Goal: Task Accomplishment & Management: Complete application form

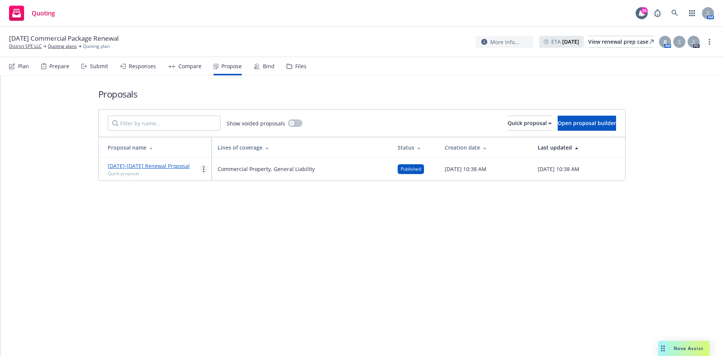
click at [203, 172] on link "more" at bounding box center [203, 169] width 9 height 9
click at [174, 207] on div "Proposals Show voided proposals Quick proposal Open proposal builder Proposal n…" at bounding box center [361, 216] width 723 height 280
click at [129, 68] on div "Responses" at bounding box center [142, 66] width 27 height 6
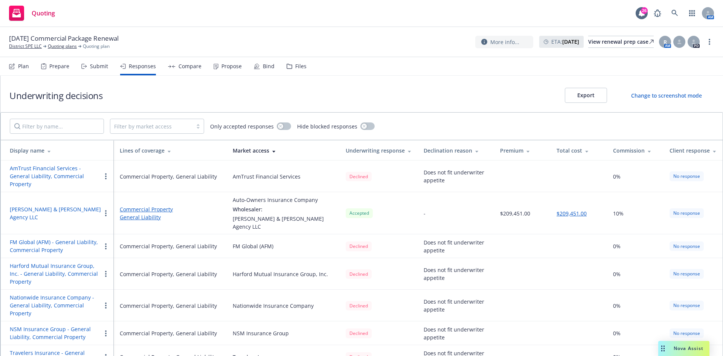
click at [105, 172] on button "button" at bounding box center [105, 176] width 9 height 9
click at [98, 68] on div "Submit" at bounding box center [99, 66] width 18 height 6
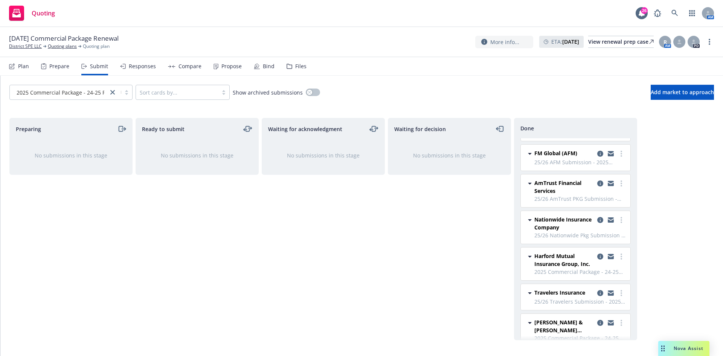
scroll to position [44, 0]
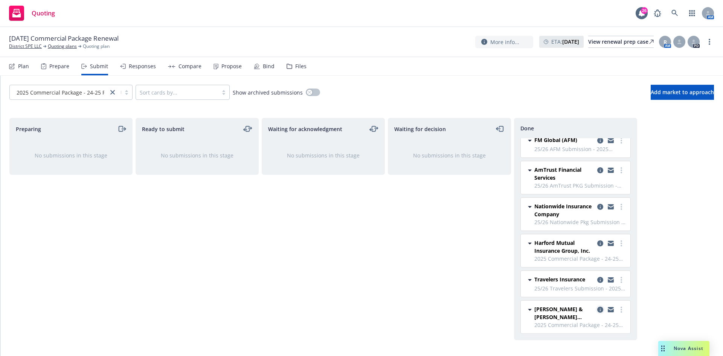
click at [598, 312] on icon "copy logging email" at bounding box center [601, 310] width 6 height 6
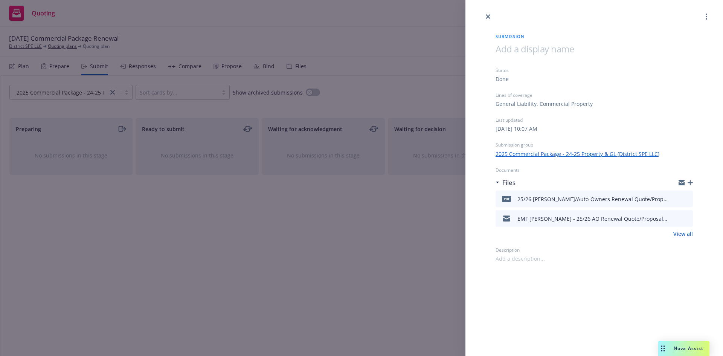
click at [692, 183] on icon "button" at bounding box center [690, 182] width 5 height 5
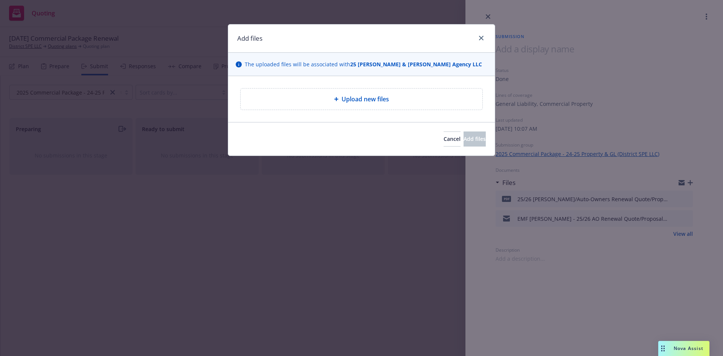
type textarea "x"
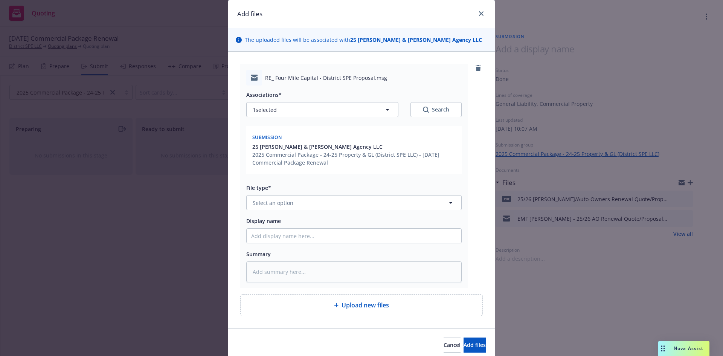
scroll to position [38, 0]
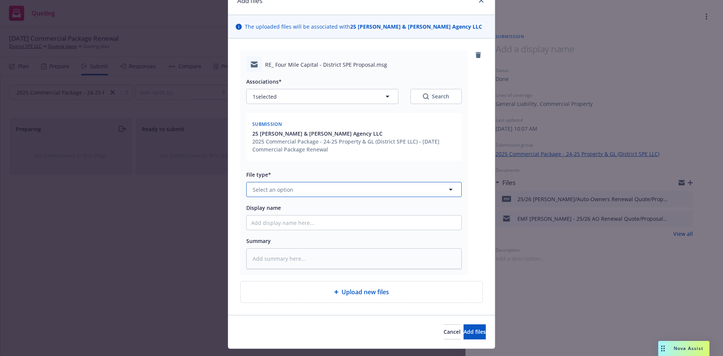
click at [271, 190] on span "Select an option" at bounding box center [273, 190] width 41 height 8
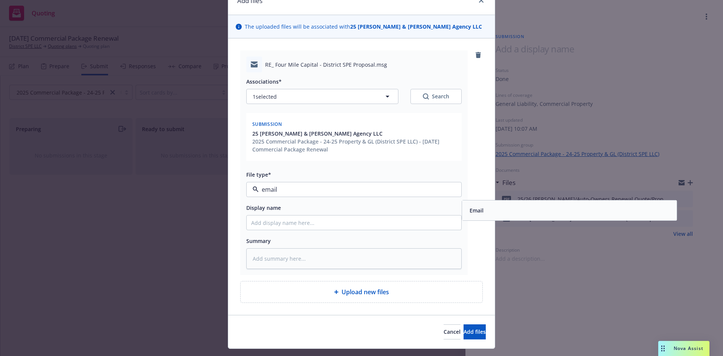
type input "email"
click at [464, 324] on button "Add files" at bounding box center [475, 331] width 22 height 15
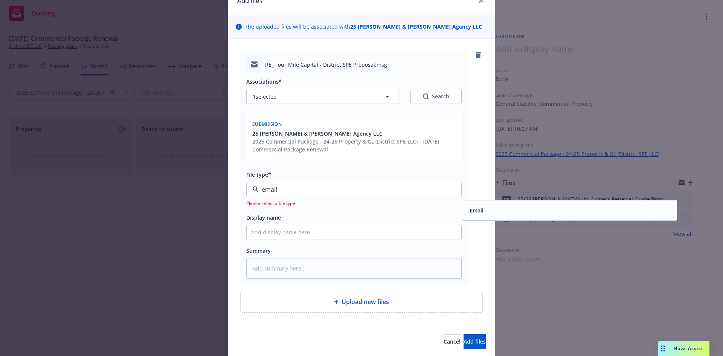
click at [500, 217] on div "Email" at bounding box center [569, 210] width 215 height 20
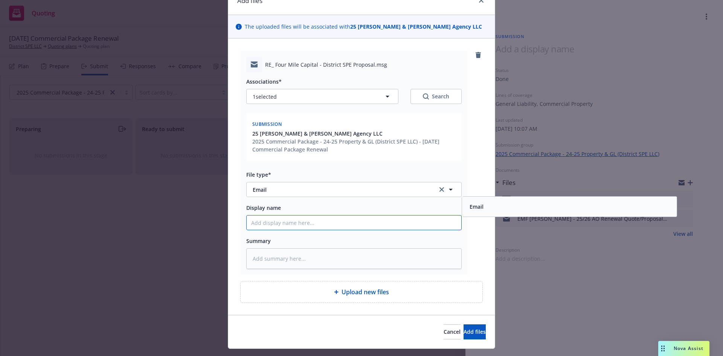
click at [307, 223] on input "Display name" at bounding box center [354, 223] width 215 height 14
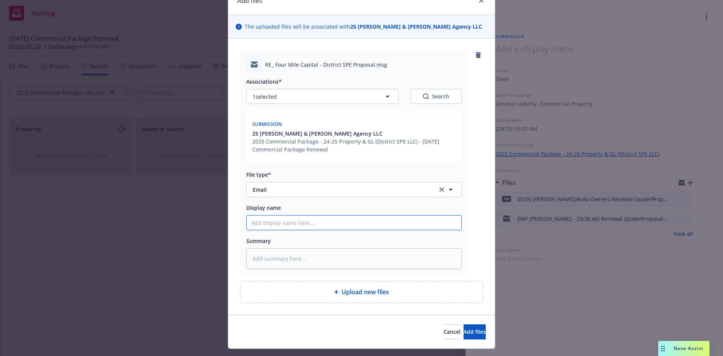
type textarea "x"
type input "E"
type textarea "x"
type input "EM"
type textarea "x"
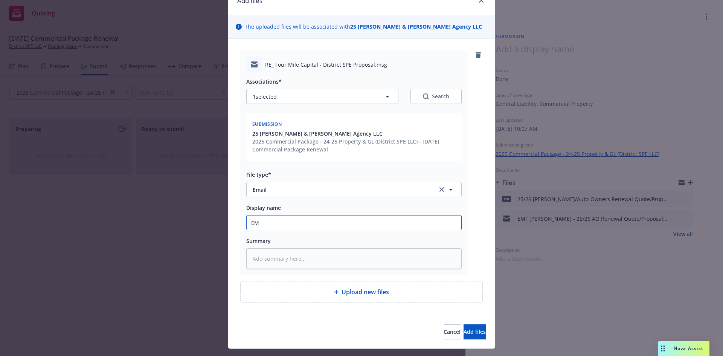
type input "EMF"
type textarea "x"
type input "EMF"
type textarea "x"
type input "EMF M"
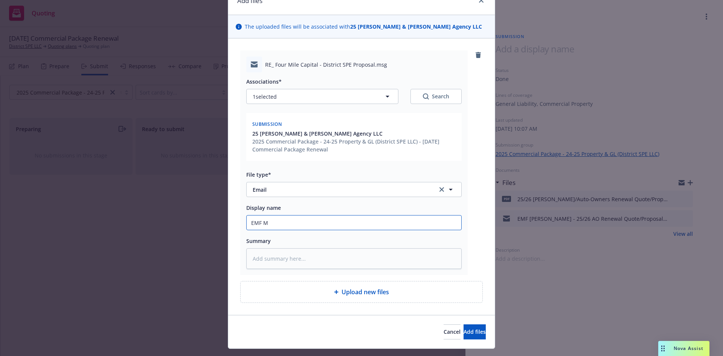
type textarea "x"
type input "EMF Ma"
type textarea "x"
type input "EMF Mar"
type textarea "x"
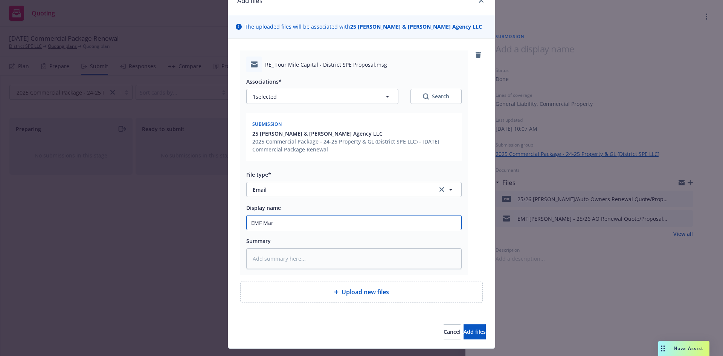
type input "EMF Mars"
type textarea "x"
type input "EMF [PERSON_NAME]"
type textarea "x"
type input "EMF [PERSON_NAME]"
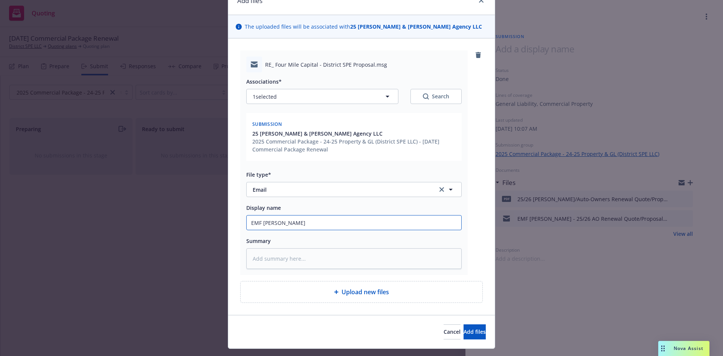
type textarea "x"
type input "EMF [PERSON_NAME] -"
type textarea "x"
type input "EMF [PERSON_NAME] -"
type textarea "x"
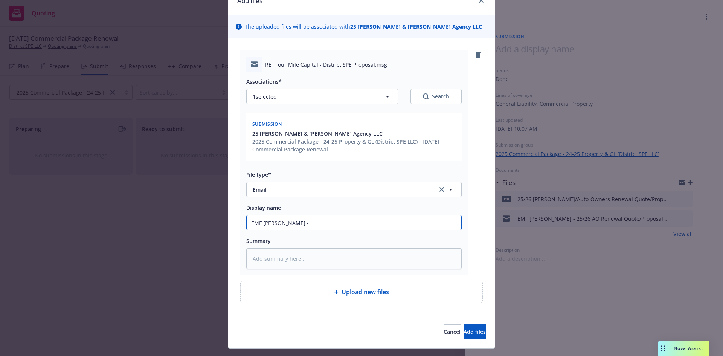
type input "EMF [PERSON_NAME] - t"
type textarea "x"
type input "EMF [PERSON_NAME] - th"
type textarea "x"
type input "EMF [PERSON_NAME] - the"
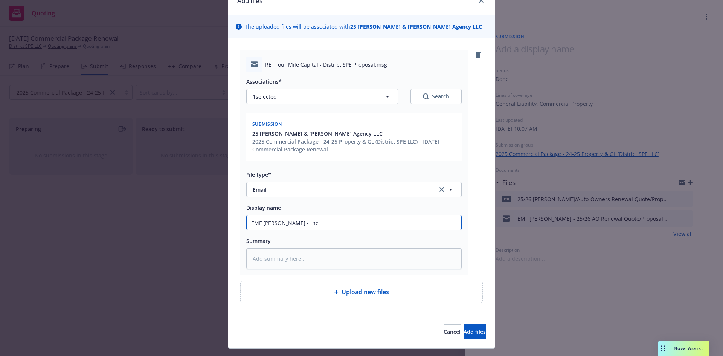
type textarea "x"
type input "EMF [PERSON_NAME] - there"
type textarea "x"
type input "EMF [PERSON_NAME] - ther"
type textarea "x"
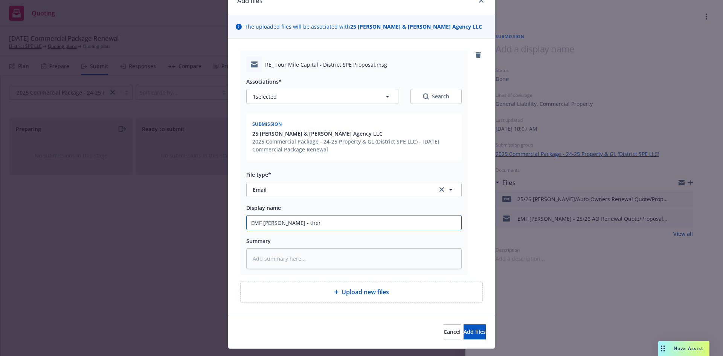
type input "EMF [PERSON_NAME] - the"
type textarea "x"
type input "EMF [PERSON_NAME] - th"
type textarea "x"
type input "EMF [PERSON_NAME] - t"
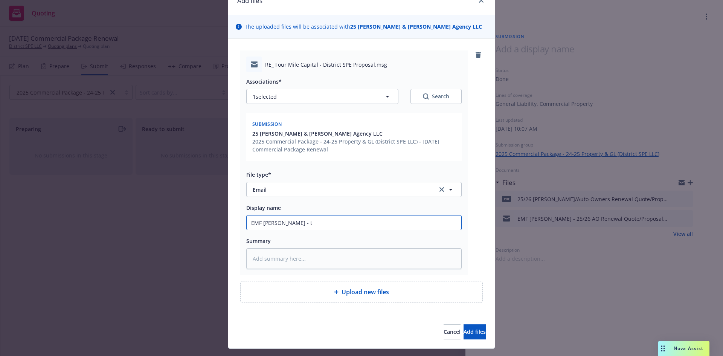
type textarea "x"
type input "EMF [PERSON_NAME] - to"
type textarea "x"
type input "EMF [PERSON_NAME] - to"
type textarea "x"
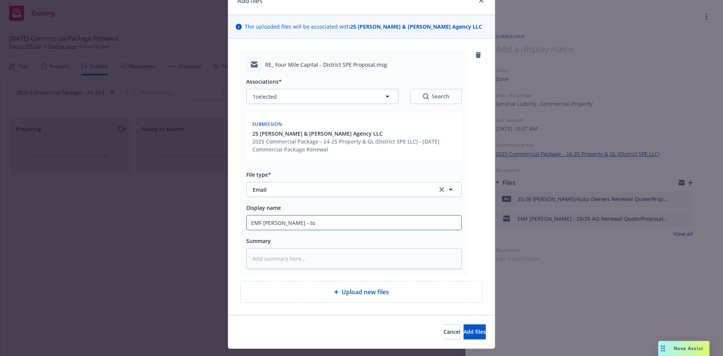
type input "EMF [PERSON_NAME] - to r"
type textarea "x"
type input "EMF [PERSON_NAME] - to re"
type textarea "x"
type input "EMF [PERSON_NAME] - to r"
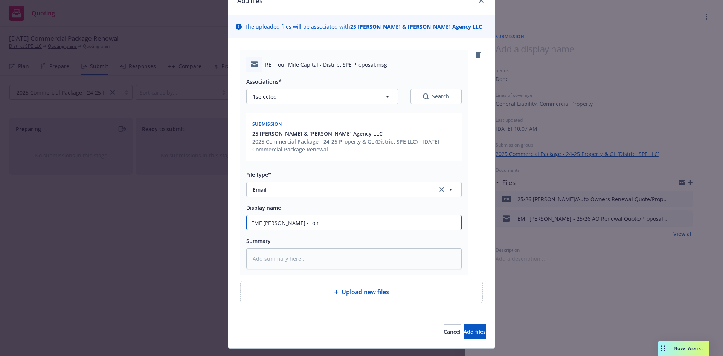
type textarea "x"
type input "EMF [PERSON_NAME] - to"
type textarea "x"
type input "EMF [PERSON_NAME] - to r"
type textarea "x"
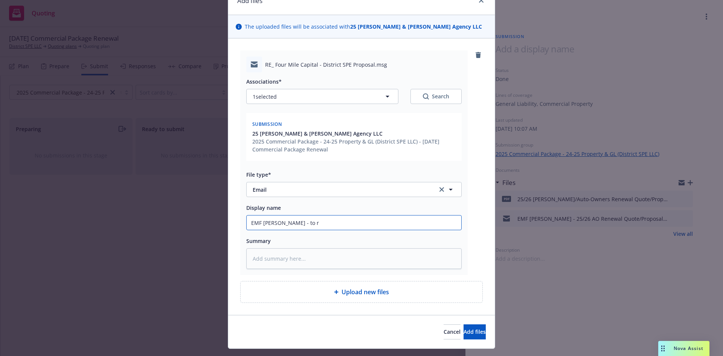
type input "EMF [PERSON_NAME] - to re"
type textarea "x"
type input "EMF [PERSON_NAME] - to rev"
type textarea "x"
type input "EMF [PERSON_NAME] - to revi"
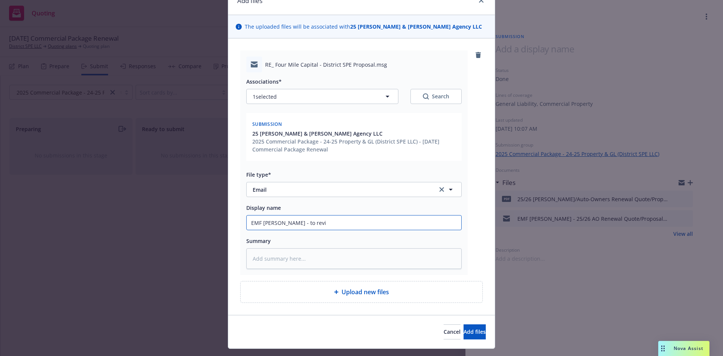
type textarea "x"
type input "EMF [PERSON_NAME] - to [PERSON_NAME]"
type textarea "x"
type input "EMF [PERSON_NAME] - to revise"
type textarea "x"
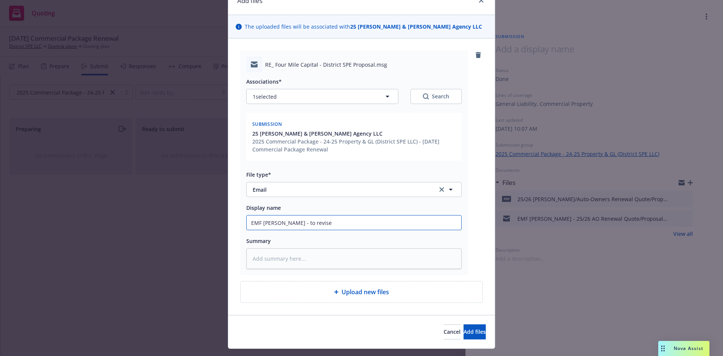
type input "EMF [PERSON_NAME] - to revise"
type textarea "x"
type input "EMF [PERSON_NAME] - to revise t"
type textarea "x"
type input "EMF [PERSON_NAME] - to revise th"
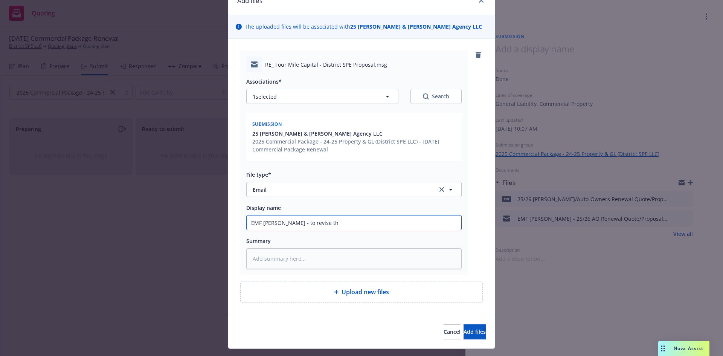
type textarea "x"
type input "EMF [PERSON_NAME] - to revise the"
type textarea "x"
type input "EMF [PERSON_NAME] - to revise the"
type textarea "x"
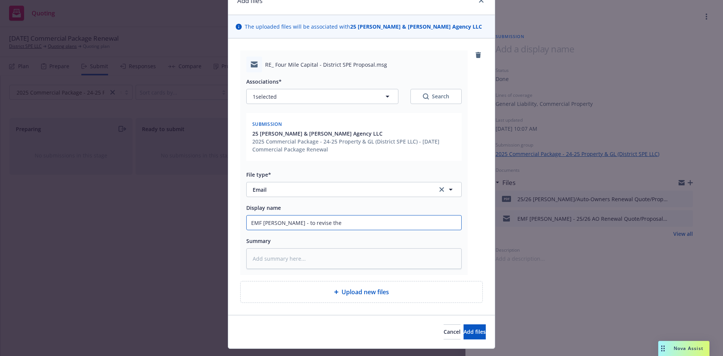
type input "EMF [PERSON_NAME] - to revise the B"
type textarea "x"
type input "EMF [PERSON_NAME] - to revise the BI"
type textarea "x"
type input "EMF [PERSON_NAME] - to revise the BI"
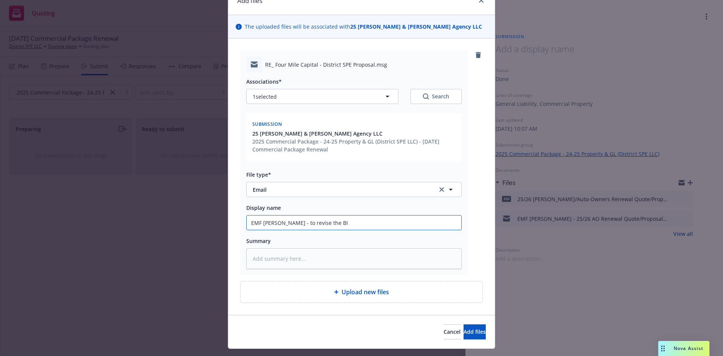
type textarea "x"
type input "EMF [PERSON_NAME] - to revise the BI"
type textarea "x"
type input "EMF [PERSON_NAME] - to revise the BI/"
type textarea "x"
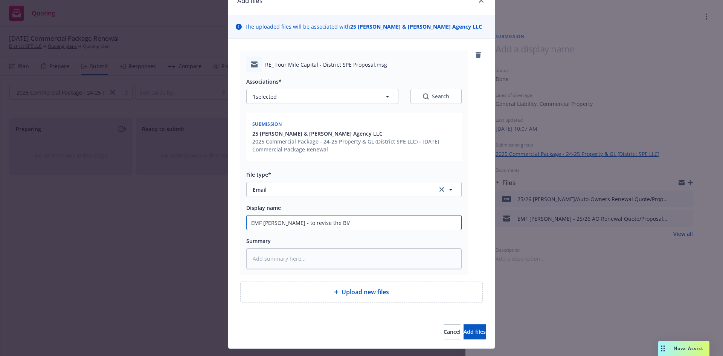
type input "EMF [PERSON_NAME] - to revise the BI/R"
type textarea "x"
type input "EMF [PERSON_NAME] - to revise the BI/RV"
type textarea "x"
type input "EMF [PERSON_NAME] - to revise the BI/RV"
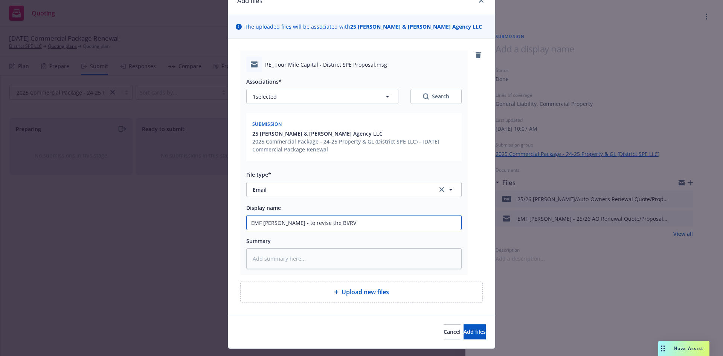
type textarea "x"
type input "EMF [PERSON_NAME] - to revise the BI/RV l"
type textarea "x"
type input "EMF [PERSON_NAME] - to revise the BI/RV li"
type textarea "x"
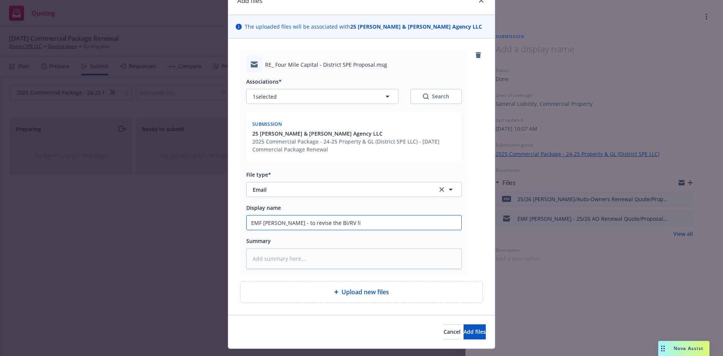
type input "EMF [PERSON_NAME] - to revise the BI/[PERSON_NAME]"
type textarea "x"
type input "EMF [PERSON_NAME] - to revise the BI/RV limi"
type textarea "x"
type input "EMF [PERSON_NAME] - to revise the BI/RV limit"
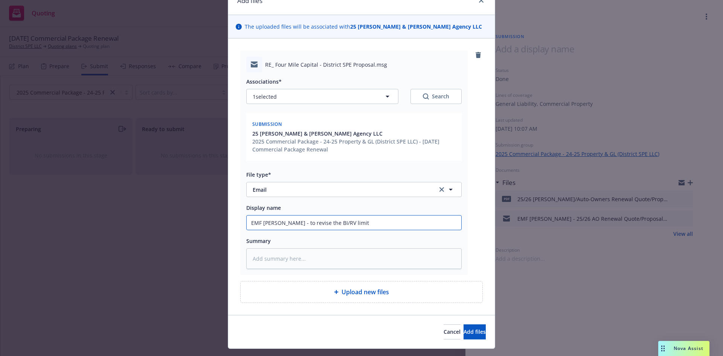
type textarea "x"
type input "EMF [PERSON_NAME] - to revise the BI/RV limit,"
type textarea "x"
type input "EMF [PERSON_NAME] - to revise the BI/RV limit,"
type textarea "x"
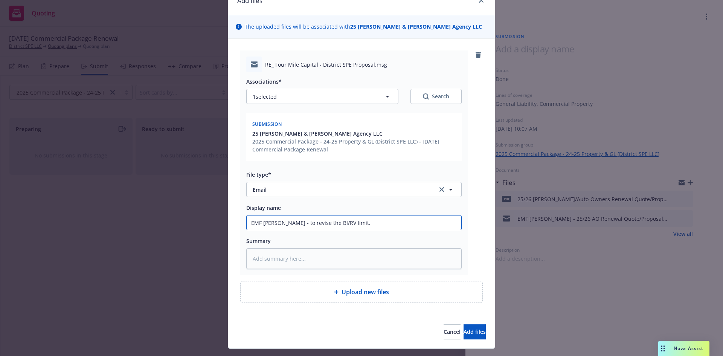
type input "EMF [PERSON_NAME] - to revise the BI/RV limit,"
type textarea "x"
type input "EMF [PERSON_NAME] - to revise the BI/RV limit"
type textarea "x"
type input "EMF [PERSON_NAME] - to revise the BI/RV limit"
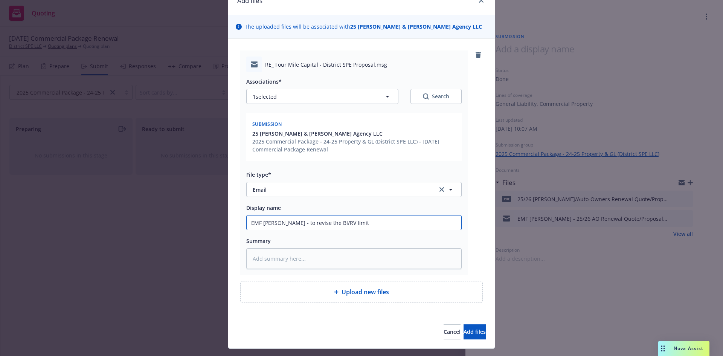
type textarea "x"
type input "EMF [PERSON_NAME] - to revise the BI/RV limit a"
type textarea "x"
type input "EMF [PERSON_NAME] - to revise the BI/RV limit as"
type textarea "x"
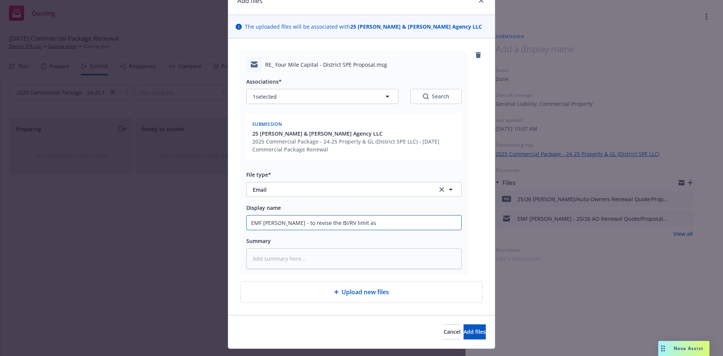
type input "EMF [PERSON_NAME] - to revise the BI/RV limit as"
type textarea "x"
type input "EMF [PERSON_NAME] - to revise the BI/RV limit as I"
type textarea "x"
type input "EMF [PERSON_NAME] - to revise the BI/RV limit as In"
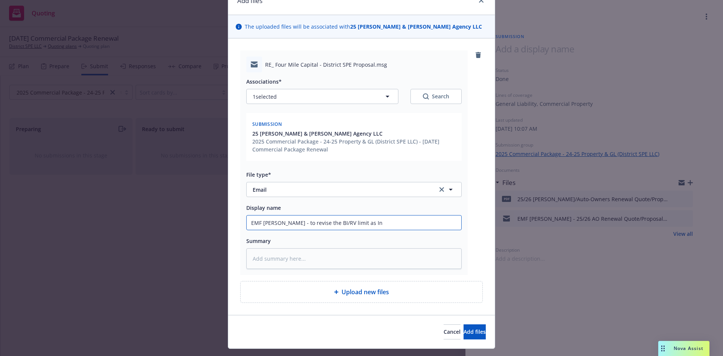
type textarea "x"
type input "EMF [PERSON_NAME] - to revise the BI/RV limit as Ins"
type textarea "x"
type input "EMF [PERSON_NAME] - to revise the BI/RV limit as Insu"
type textarea "x"
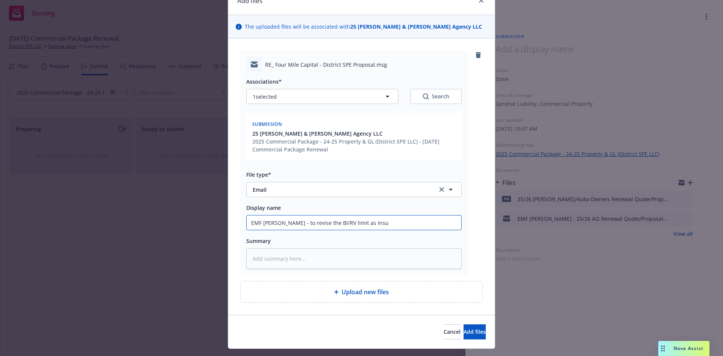
type input "EMF [PERSON_NAME] - to revise the BI/RV limit as Insur"
type textarea "x"
type input "EMF [PERSON_NAME] - to revise the BI/RV limit as Insure"
type textarea "x"
type input "EMF [PERSON_NAME] - to revise the BI/RV limit as Insured"
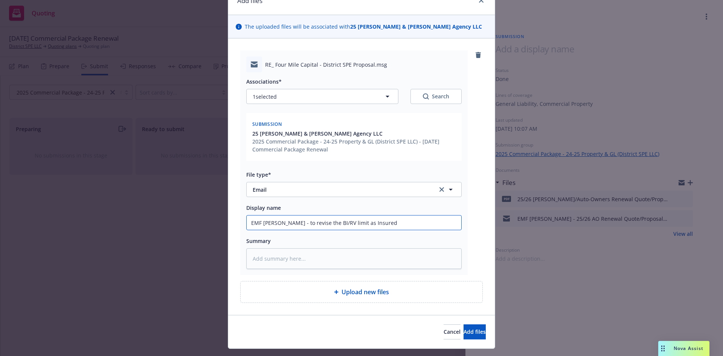
type textarea "x"
type input "EMF [PERSON_NAME] - to revise the BI/RV limit as Insured"
type textarea "x"
type input "EMF [PERSON_NAME] - to revise the BI/RV limit as Insured s"
type textarea "x"
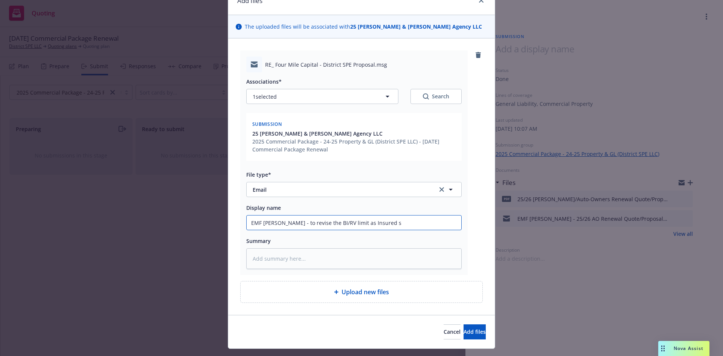
type input "EMF [PERSON_NAME] - to revise the BI/RV limit as Insured su"
type textarea "x"
type input "EMF [PERSON_NAME] - to revise the BI/RV limit as Insured sug"
type textarea "x"
type input "EMF [PERSON_NAME] - to revise the BI/RV limit as Insured [PERSON_NAME]"
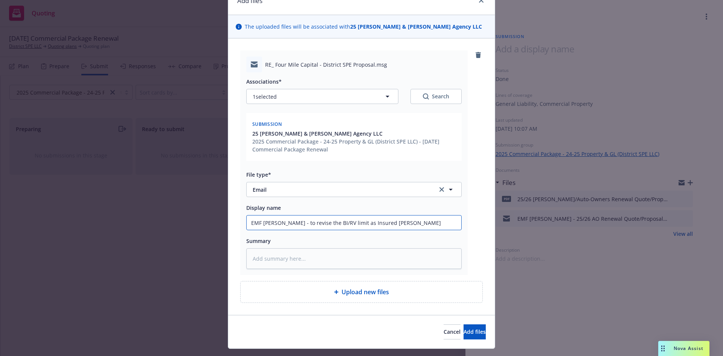
type textarea "x"
type input "EMF [PERSON_NAME] - to revise the BI/RV limit as Insured sug"
type textarea "x"
type input "EMF [PERSON_NAME] - to revise the BI/RV limit as Insured su"
type textarea "x"
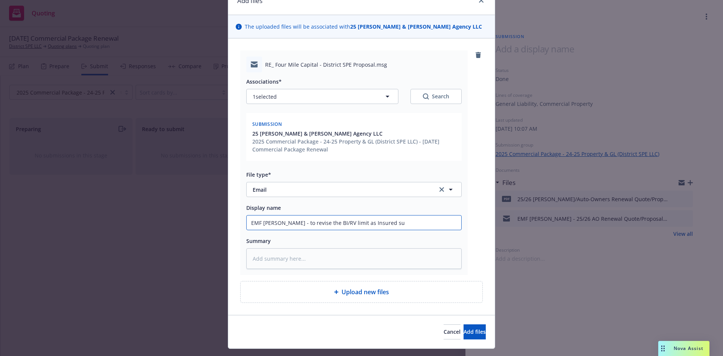
type input "EMF [PERSON_NAME] - to revise the BI/RV limit as Insured s"
type textarea "x"
type input "EMF [PERSON_NAME] - to revise the BI/RV limit as Insured"
type textarea "x"
type input "EMF [PERSON_NAME] - to revise the BI/RV limit as Insured"
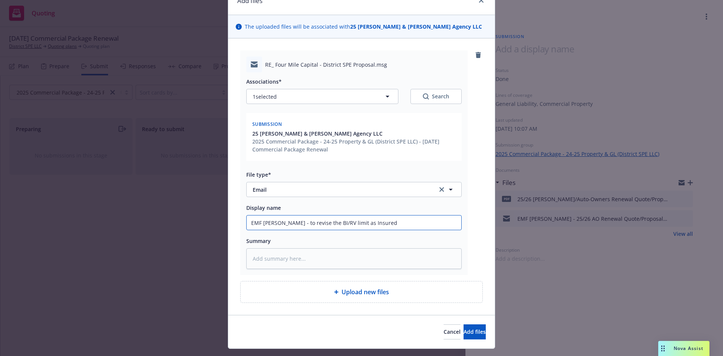
type textarea "x"
type input "EMF [PERSON_NAME] - to revise the BI/RV limit as Insure"
type textarea "x"
type input "EMF [PERSON_NAME] - to revise the BI/RV limit as Insur"
type textarea "x"
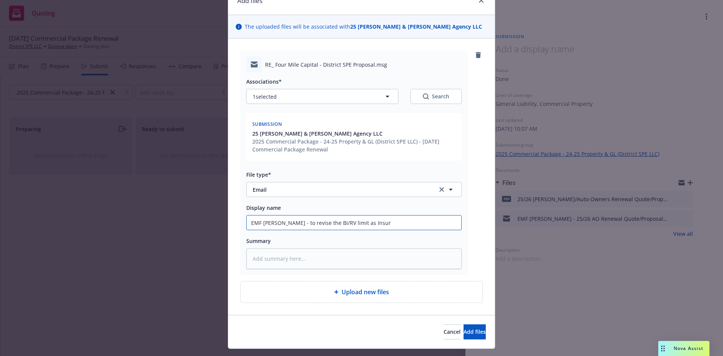
type input "EMF [PERSON_NAME] - to revise the BI/RV limit as Insu"
type textarea "x"
type input "EMF [PERSON_NAME] - to revise the BI/RV limit as Ins"
type textarea "x"
type input "EMF [PERSON_NAME] - to revise the BI/RV limit as In"
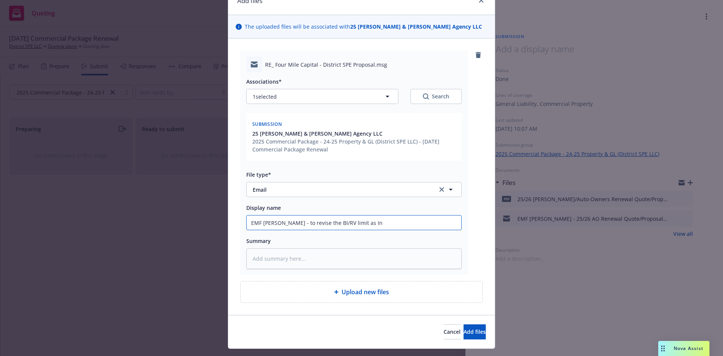
type textarea "x"
type input "EMF [PERSON_NAME] - to revise the BI/RV limit as I"
type textarea "x"
type input "EMF [PERSON_NAME] - to revise the BI/RV limit as"
type textarea "x"
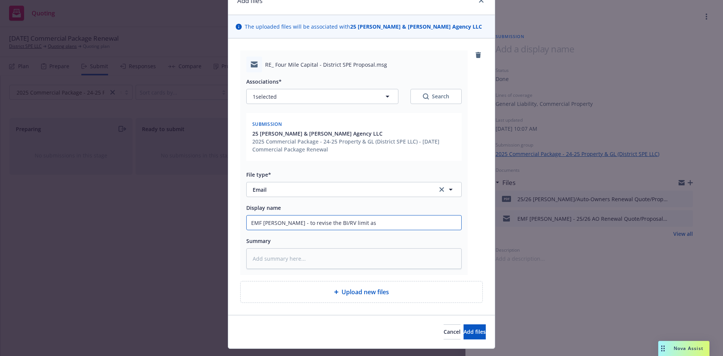
type input "EMF [PERSON_NAME] - to revise the BI/RV limit as"
type textarea "x"
type input "EMF [PERSON_NAME] - to revise the BI/RV limit a"
type textarea "x"
type input "EMF [PERSON_NAME] - to revise the BI/RV limit"
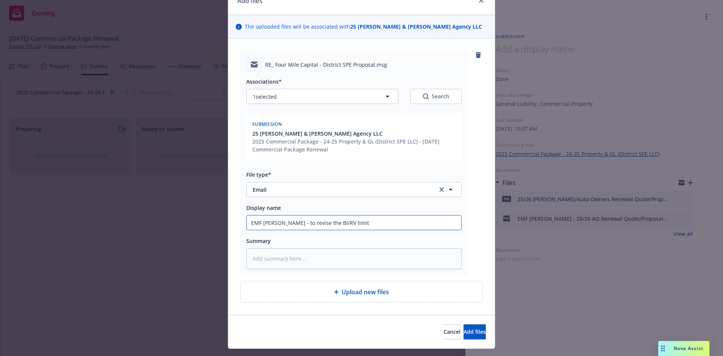
type textarea "x"
type input "EMF [PERSON_NAME] - to revise the BI/RV limit"
type textarea "x"
type input "EMF [PERSON_NAME] - to revise the BI/RV limit,"
type textarea "x"
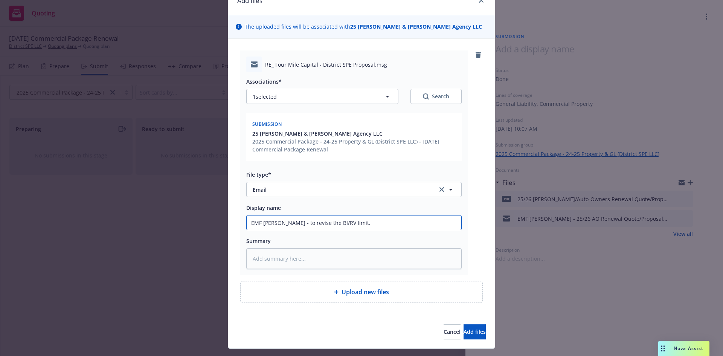
type input "EMF [PERSON_NAME] - to revise the BI/RV limit,"
type textarea "x"
type input "EMF [PERSON_NAME] - to revise the BI/RV limit, t"
type textarea "x"
type input "EMF [PERSON_NAME] - to revise the BI/RV limit, th"
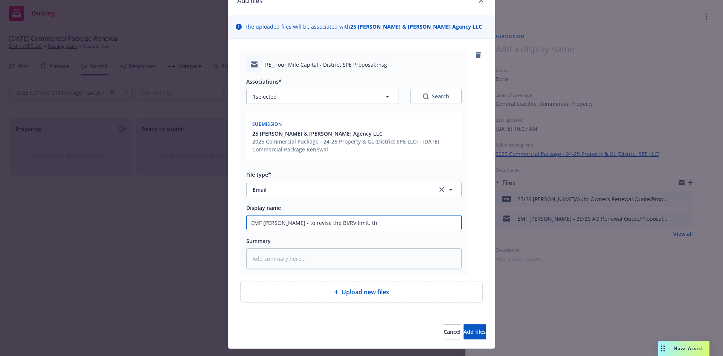
type textarea "x"
type input "EMF [PERSON_NAME] - to revise the BI/RV limit, the"
type textarea "x"
type input "EMF [PERSON_NAME] - to revise the BI/RV limit, ther"
type textarea "x"
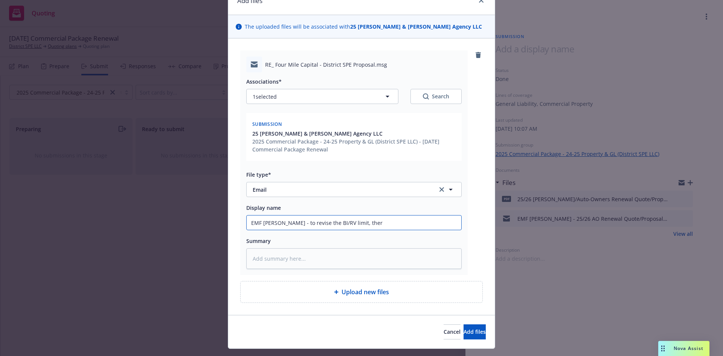
type input "EMF [PERSON_NAME] - to revise the BI/RV limit, there"
type textarea "x"
type input "EMF [PERSON_NAME] - to revise the BI/RV limit, there"
type textarea "x"
type input "EMF [PERSON_NAME] - to revise the BI/RV limit, there w"
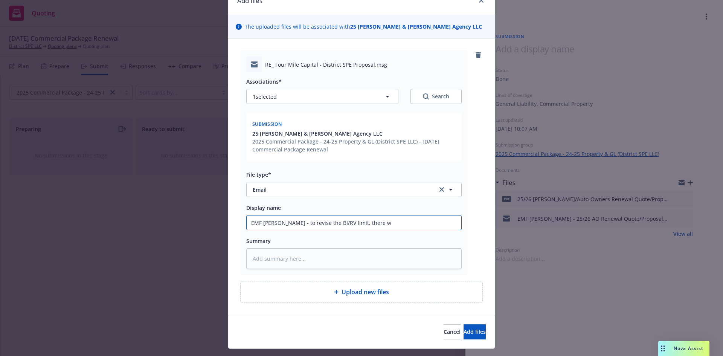
type textarea "x"
type input "EMF [PERSON_NAME] - to revise the BI/RV limit, there wo"
type textarea "x"
type input "EMF [PERSON_NAME] - to revise the BI/RV limit, there wou"
type textarea "x"
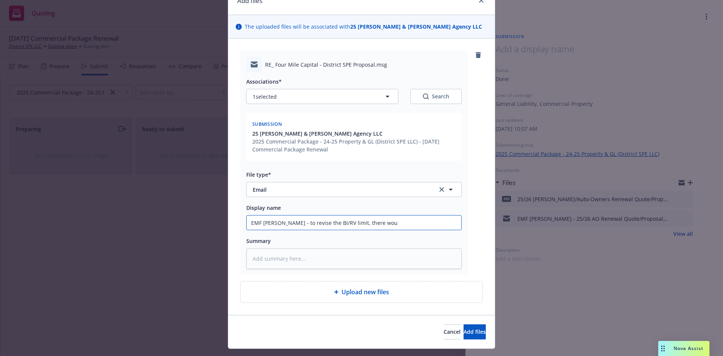
type input "EMF [PERSON_NAME] - to revise the BI/RV limit, there woul"
type textarea "x"
type input "EMF [PERSON_NAME] - to revise the BI/RV limit, there would"
click at [306, 219] on input "EMF [PERSON_NAME] - to revise the BI/RV limit, there would eb a credit of $17,2…" at bounding box center [354, 223] width 215 height 14
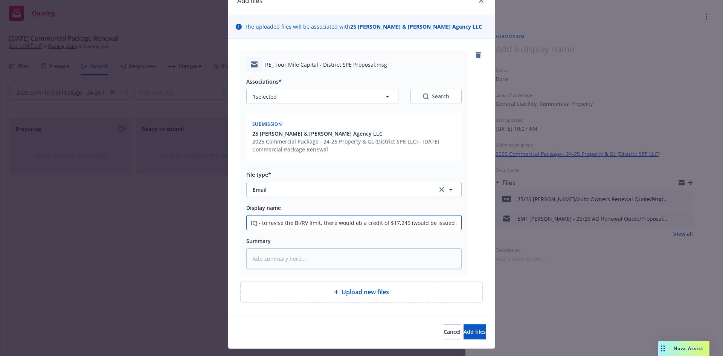
click at [306, 221] on input "EMF [PERSON_NAME] - to revise the BI/RV limit, there would eb a credit of $17,2…" at bounding box center [354, 223] width 215 height 14
click at [306, 223] on input "EMF [PERSON_NAME] - to revise the BI/RV limit, there would eb a credit of $17,2…" at bounding box center [354, 223] width 215 height 14
click at [302, 257] on textarea at bounding box center [354, 258] width 216 height 21
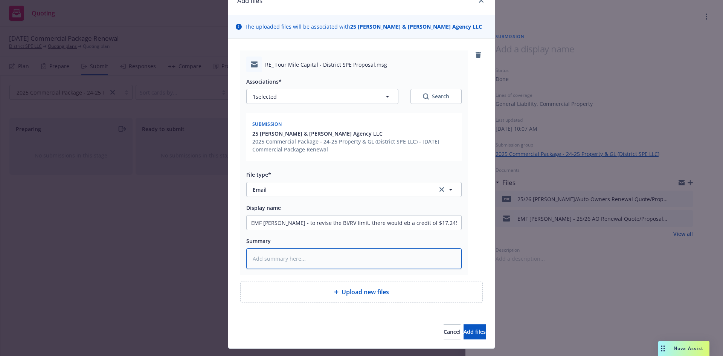
paste textarea "EMF [PERSON_NAME] - to revise the BI/RV limit, there would eb a credit of $17,2…"
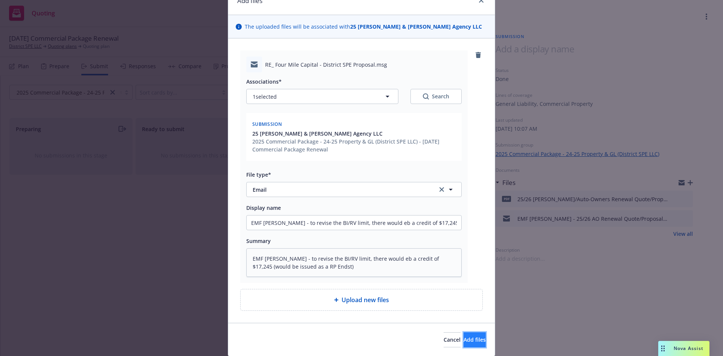
click at [464, 337] on span "Add files" at bounding box center [475, 339] width 22 height 7
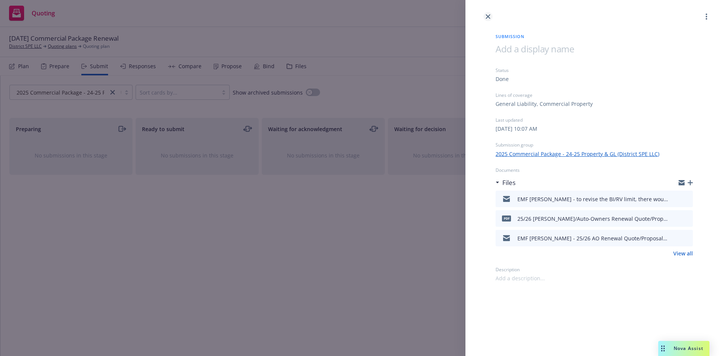
click at [487, 17] on icon "close" at bounding box center [488, 16] width 5 height 5
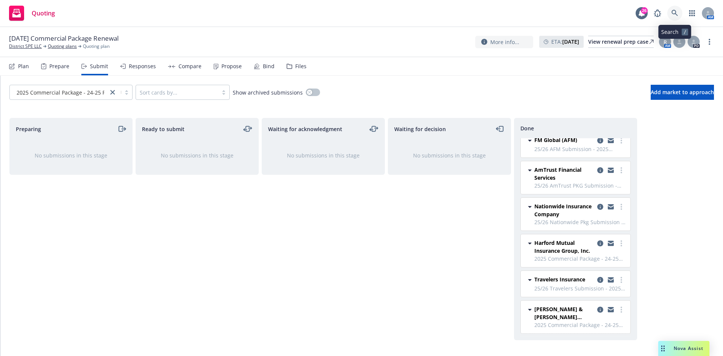
click at [672, 14] on icon at bounding box center [675, 13] width 7 height 7
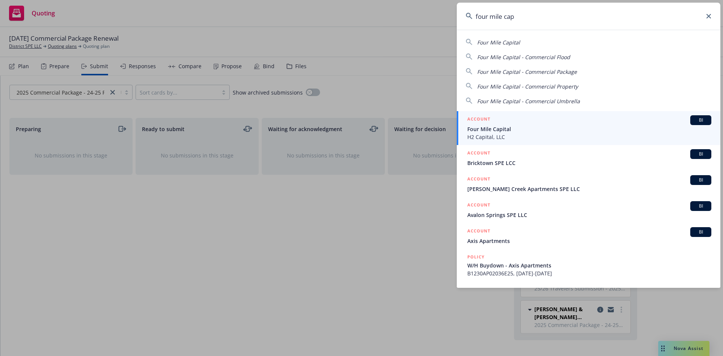
click at [518, 123] on div "ACCOUNT BI" at bounding box center [590, 120] width 244 height 10
